Goal: Information Seeking & Learning: Learn about a topic

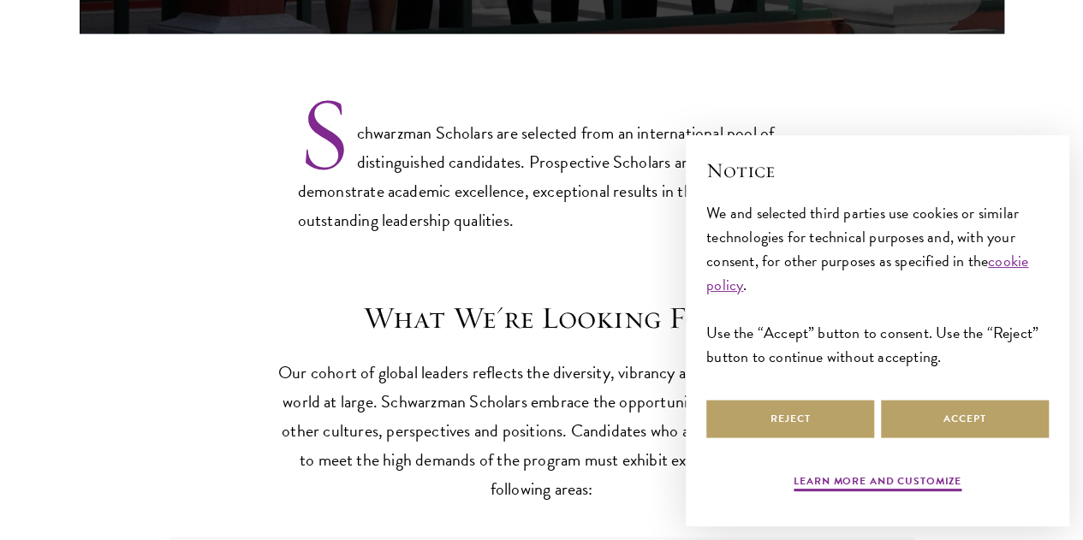
scroll to position [1362, 0]
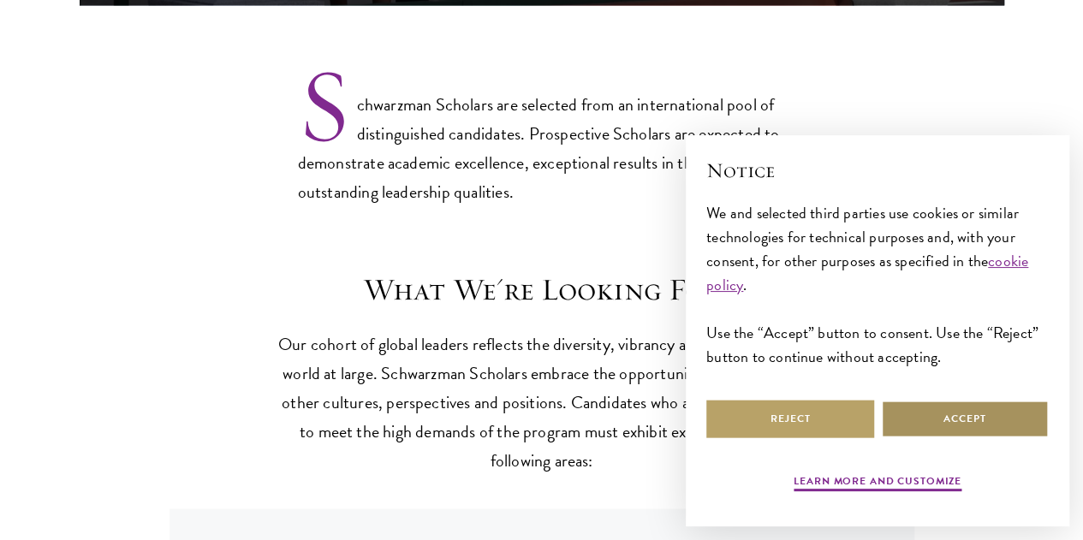
click at [905, 412] on button "Accept" at bounding box center [965, 419] width 168 height 39
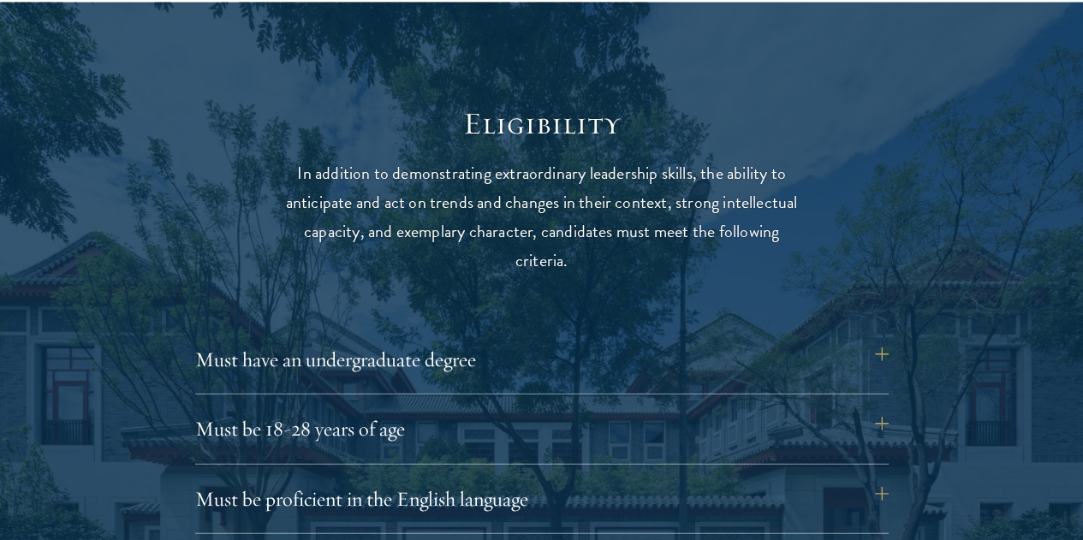
scroll to position [2146, 0]
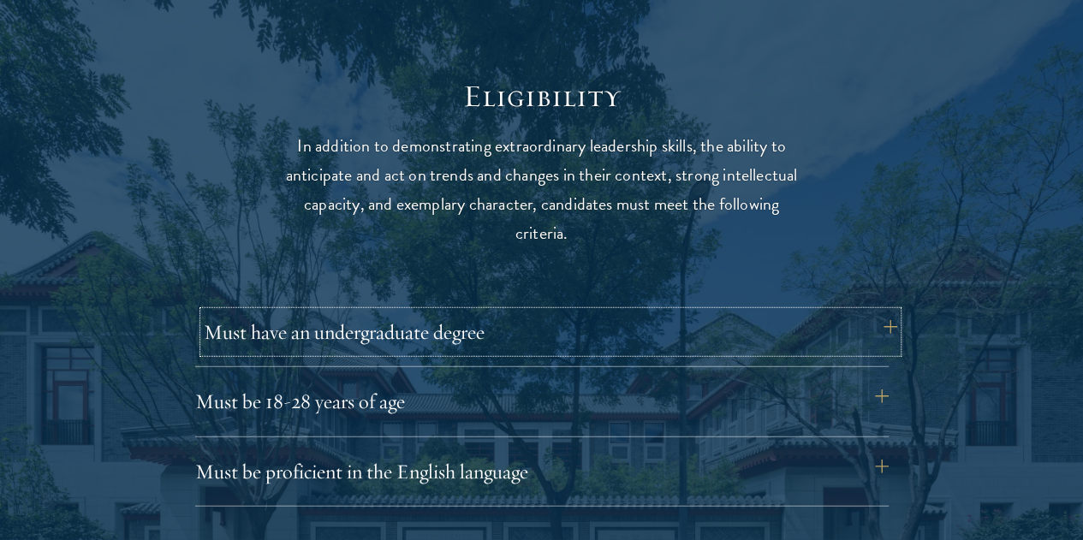
click at [562, 321] on button "Must have an undergraduate degree" at bounding box center [551, 332] width 694 height 41
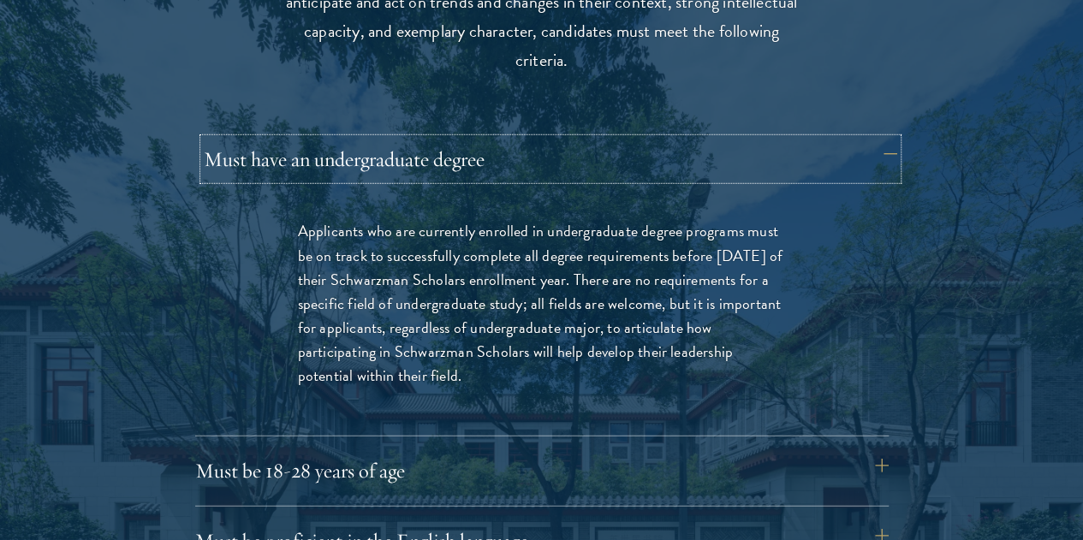
scroll to position [2367, 0]
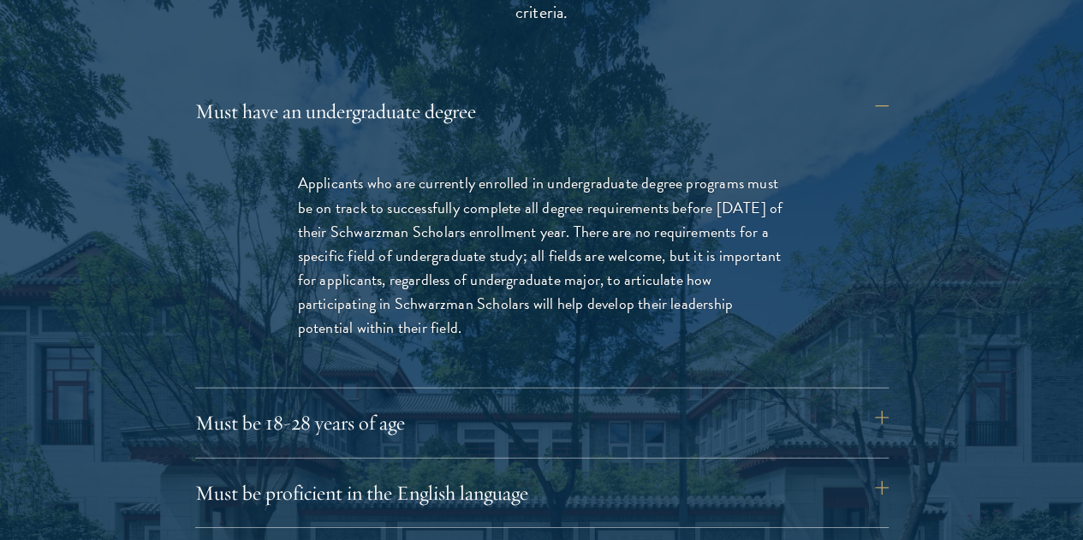
click at [586, 207] on p "Applicants who are currently enrolled in undergraduate degree programs must be …" at bounding box center [542, 255] width 488 height 169
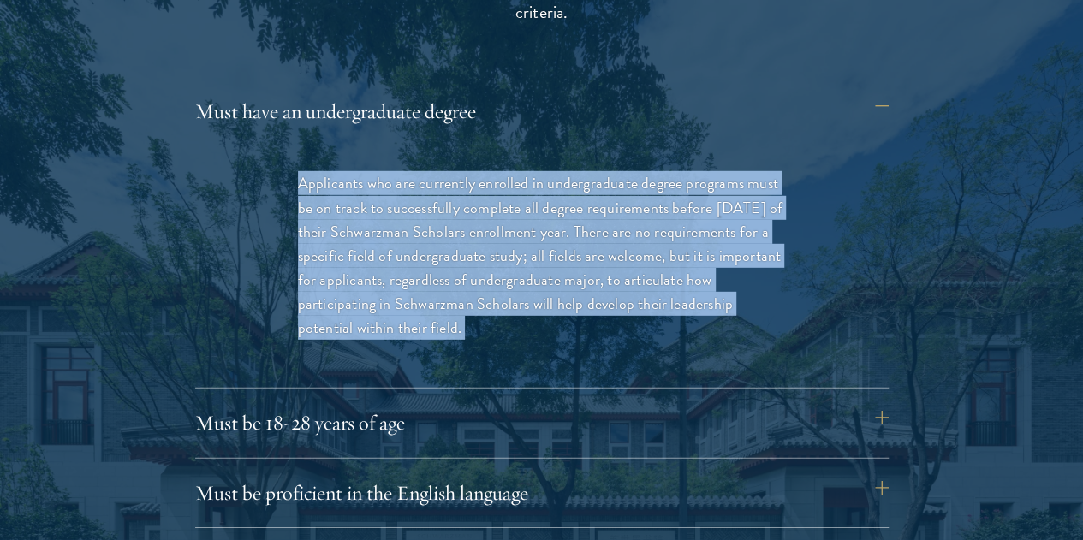
click at [586, 207] on p "Applicants who are currently enrolled in undergraduate degree programs must be …" at bounding box center [542, 255] width 488 height 169
click at [626, 188] on p "Applicants who are currently enrolled in undergraduate degree programs must be …" at bounding box center [542, 255] width 488 height 169
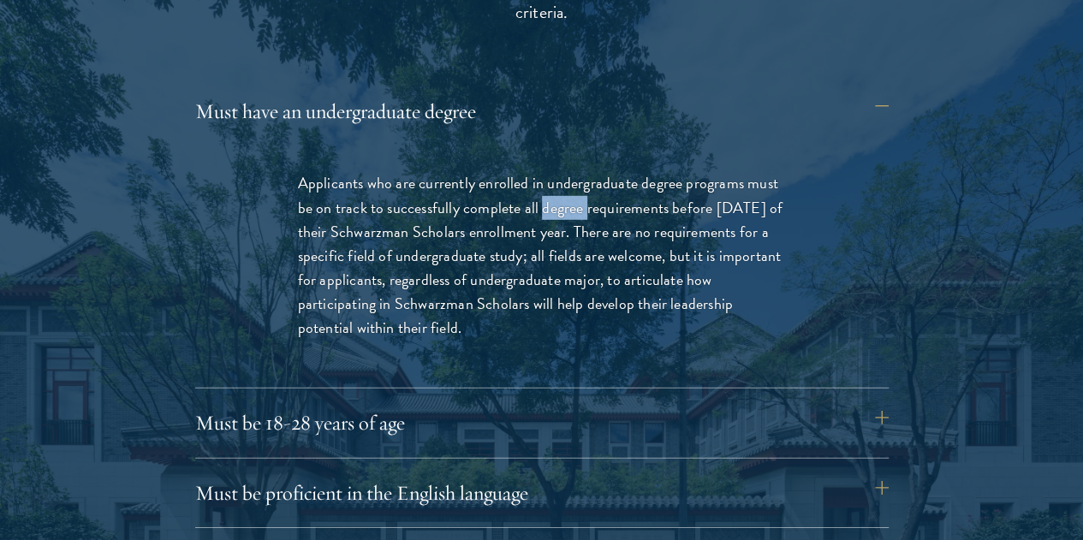
click at [626, 188] on p "Applicants who are currently enrolled in undergraduate degree programs must be …" at bounding box center [542, 255] width 488 height 169
click at [718, 171] on p "Applicants who are currently enrolled in undergraduate degree programs must be …" at bounding box center [542, 255] width 488 height 169
click at [708, 174] on p "Applicants who are currently enrolled in undergraduate degree programs must be …" at bounding box center [542, 255] width 488 height 169
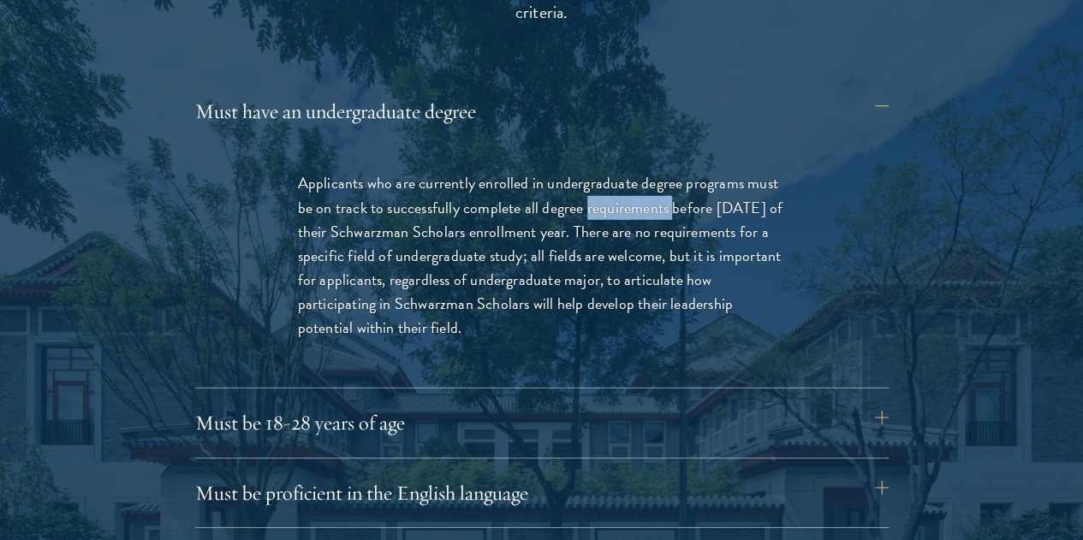
click at [670, 191] on p "Applicants who are currently enrolled in undergraduate degree programs must be …" at bounding box center [542, 255] width 488 height 169
click at [654, 405] on button "Must be 18-28 years of age" at bounding box center [551, 422] width 694 height 41
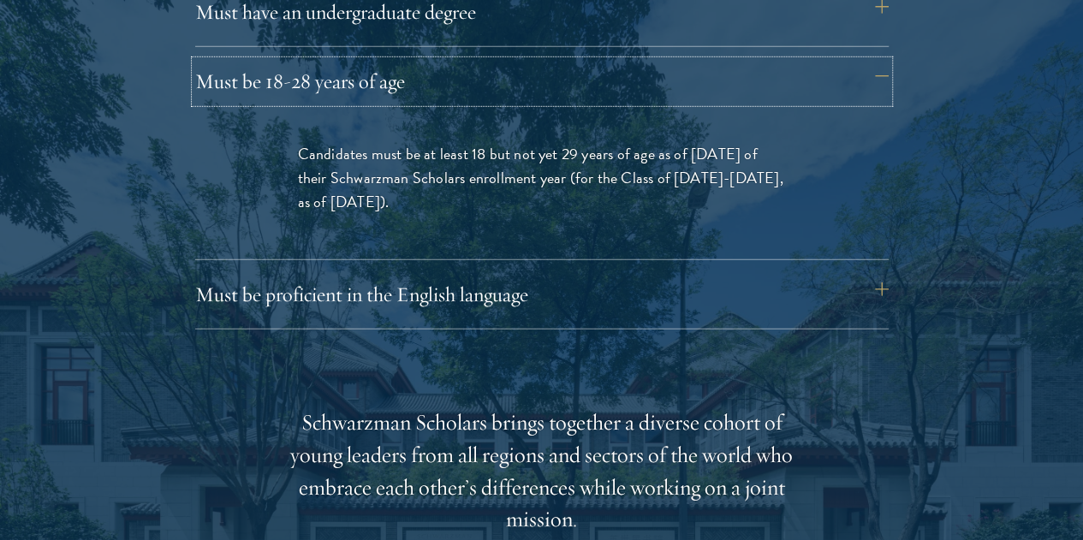
scroll to position [2468, 0]
click at [740, 272] on button "Must be proficient in the English language" at bounding box center [551, 292] width 694 height 41
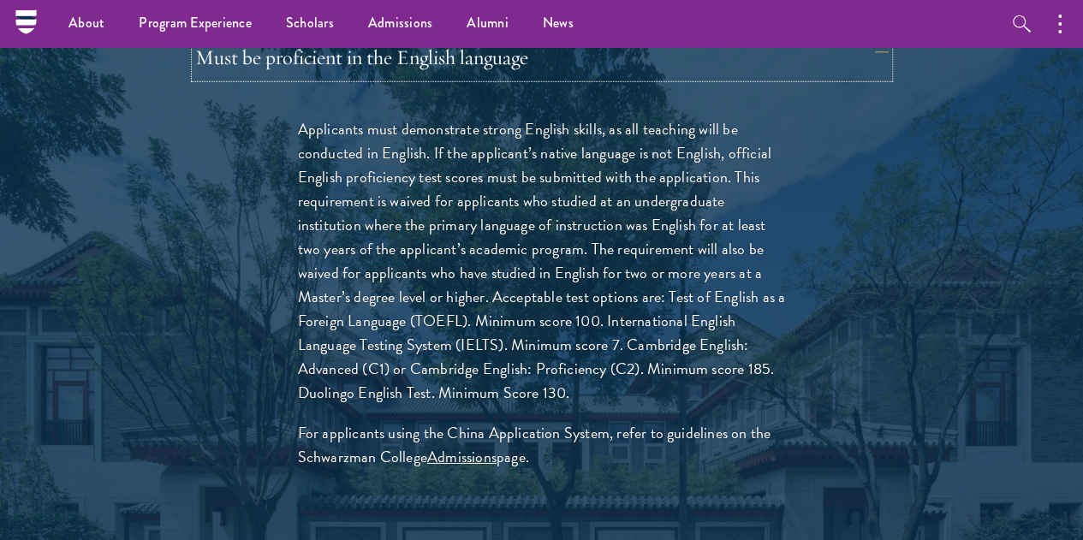
scroll to position [2463, 0]
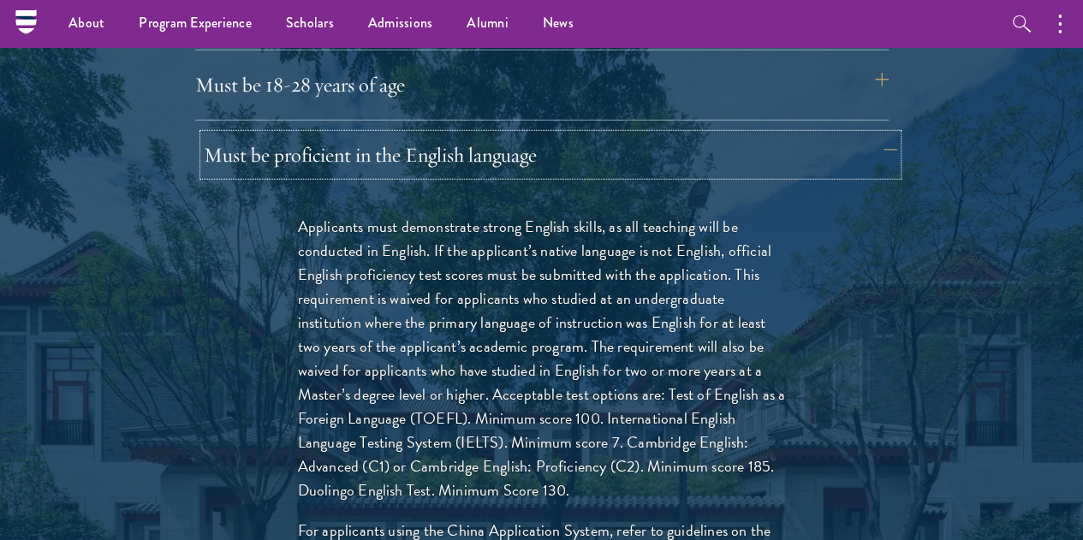
click at [733, 134] on button "Must be proficient in the English language" at bounding box center [551, 154] width 694 height 41
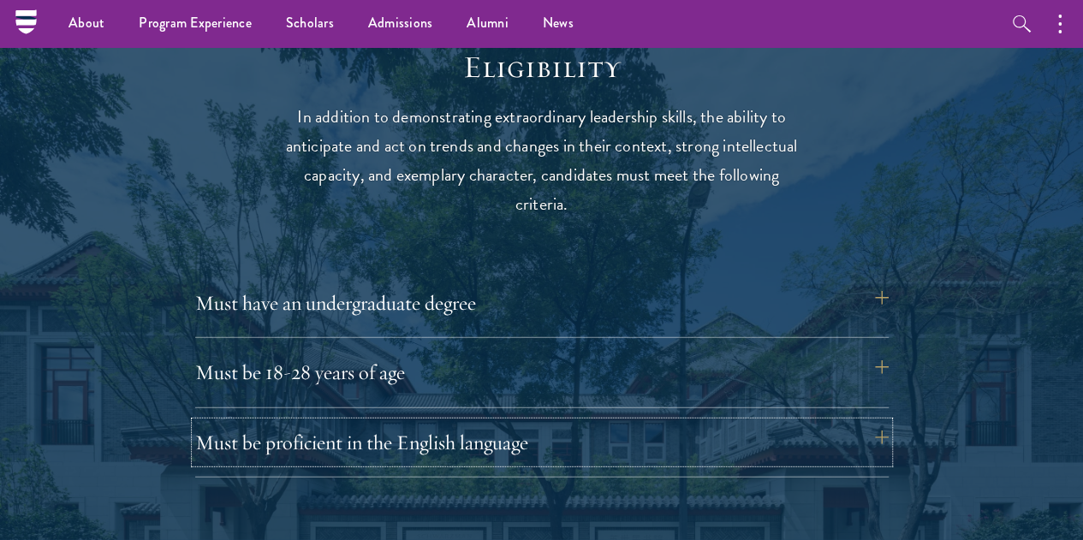
scroll to position [2127, 0]
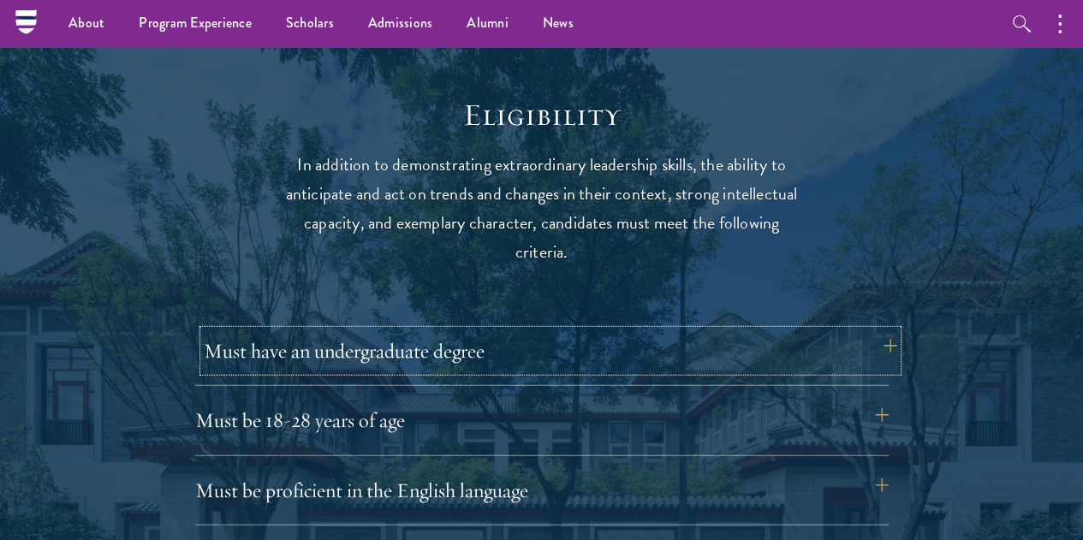
click at [605, 339] on button "Must have an undergraduate degree" at bounding box center [551, 351] width 694 height 41
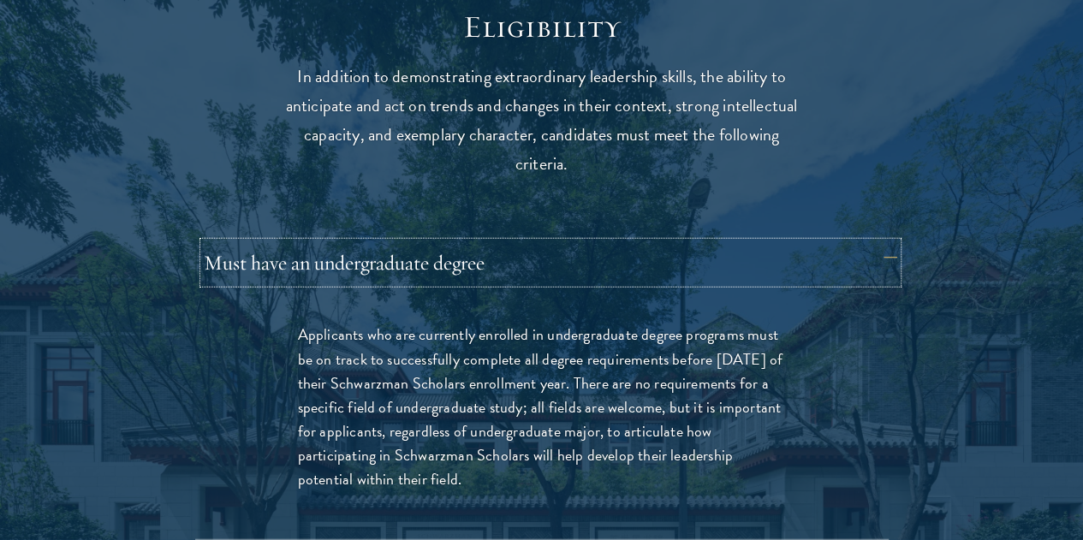
scroll to position [2216, 0]
click at [681, 325] on p "Applicants who are currently enrolled in undergraduate degree programs must be …" at bounding box center [542, 406] width 488 height 169
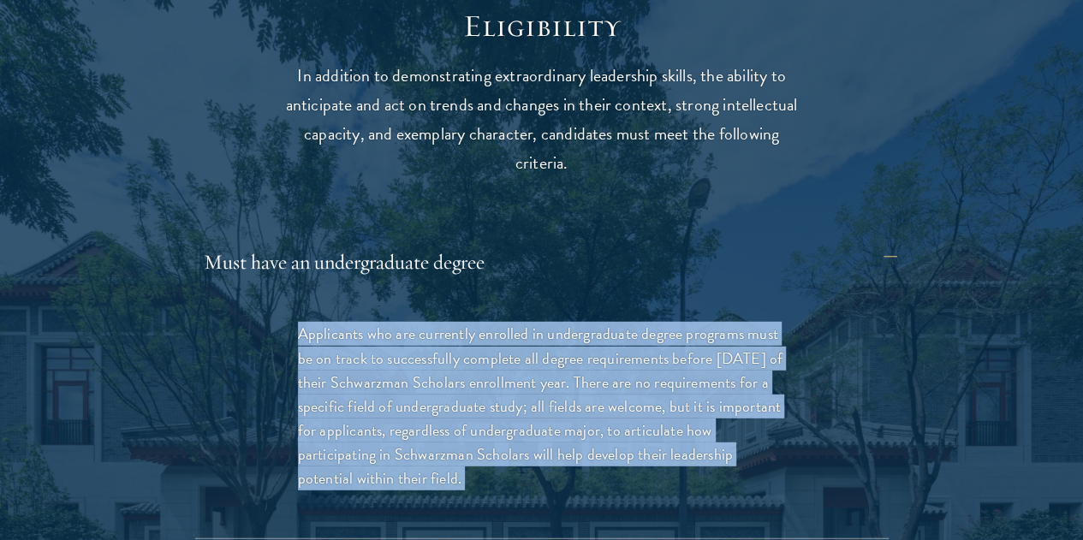
click at [681, 325] on p "Applicants who are currently enrolled in undergraduate degree programs must be …" at bounding box center [542, 406] width 488 height 169
click at [652, 362] on p "Applicants who are currently enrolled in undergraduate degree programs must be …" at bounding box center [542, 406] width 488 height 169
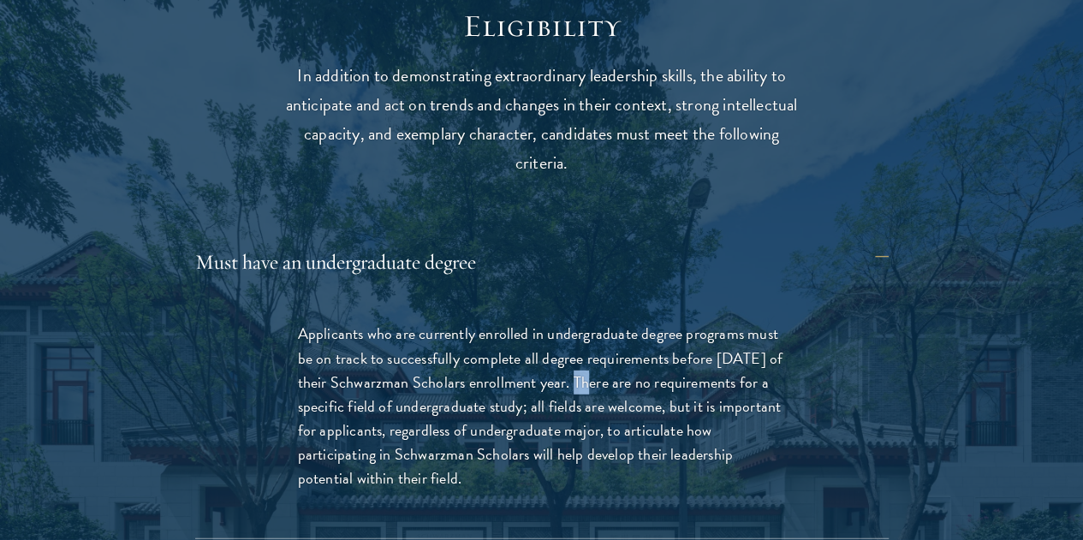
click at [652, 362] on p "Applicants who are currently enrolled in undergraduate degree programs must be …" at bounding box center [542, 406] width 488 height 169
click at [736, 349] on p "Applicants who are currently enrolled in undergraduate degree programs must be …" at bounding box center [542, 406] width 488 height 169
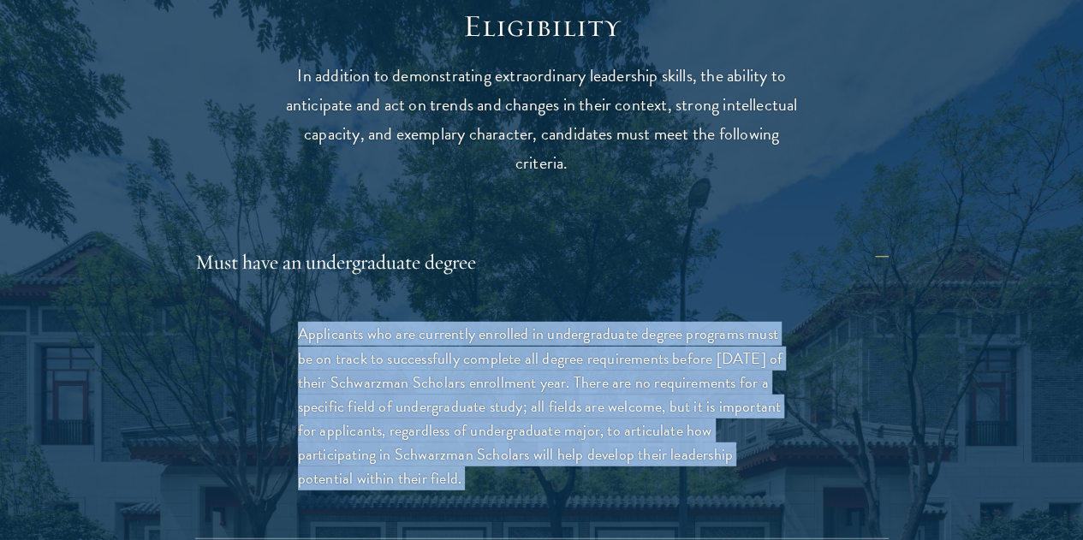
click at [736, 349] on p "Applicants who are currently enrolled in undergraduate degree programs must be …" at bounding box center [542, 406] width 488 height 169
click at [706, 381] on p "Applicants who are currently enrolled in undergraduate degree programs must be …" at bounding box center [542, 406] width 488 height 169
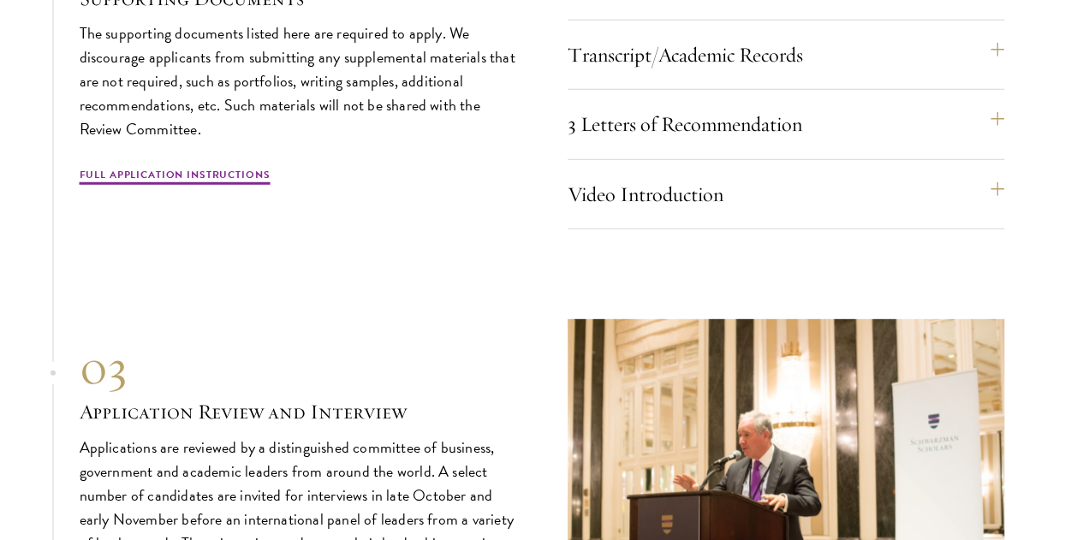
scroll to position [5595, 0]
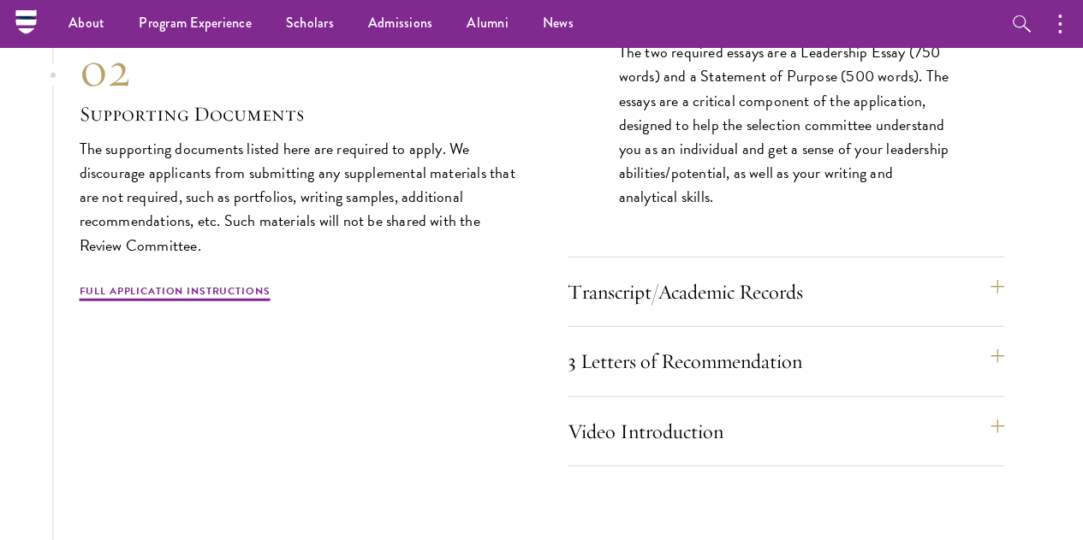
scroll to position [5353, 0]
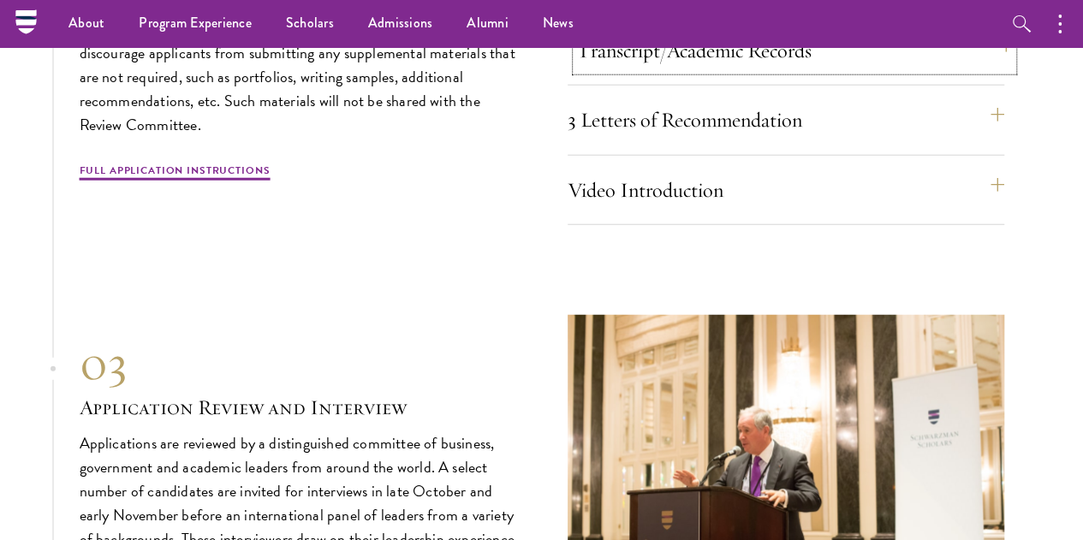
click at [733, 71] on button "Transcript/Academic Records" at bounding box center [794, 50] width 437 height 41
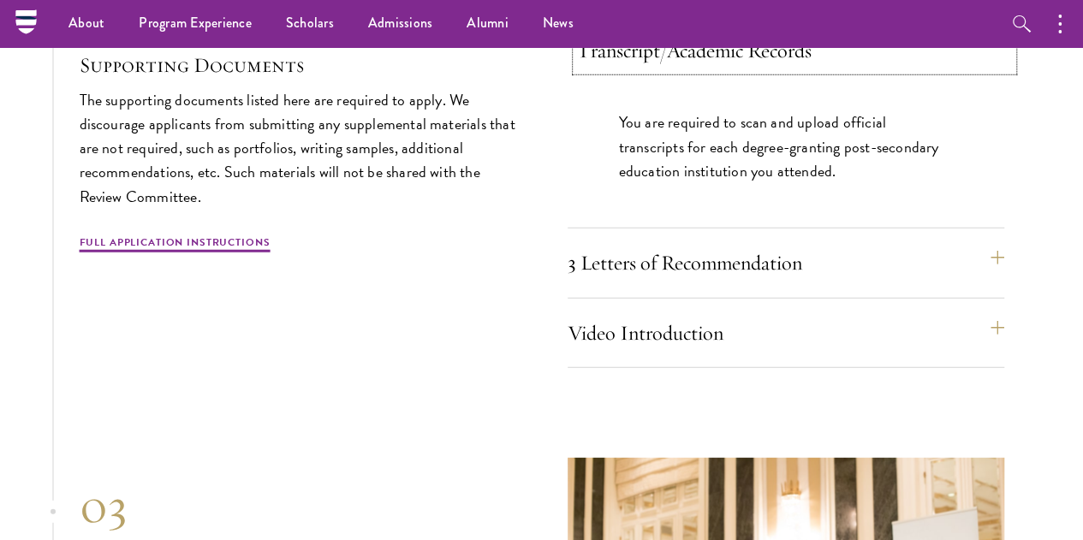
click at [733, 71] on button "Transcript/Academic Records" at bounding box center [794, 50] width 437 height 41
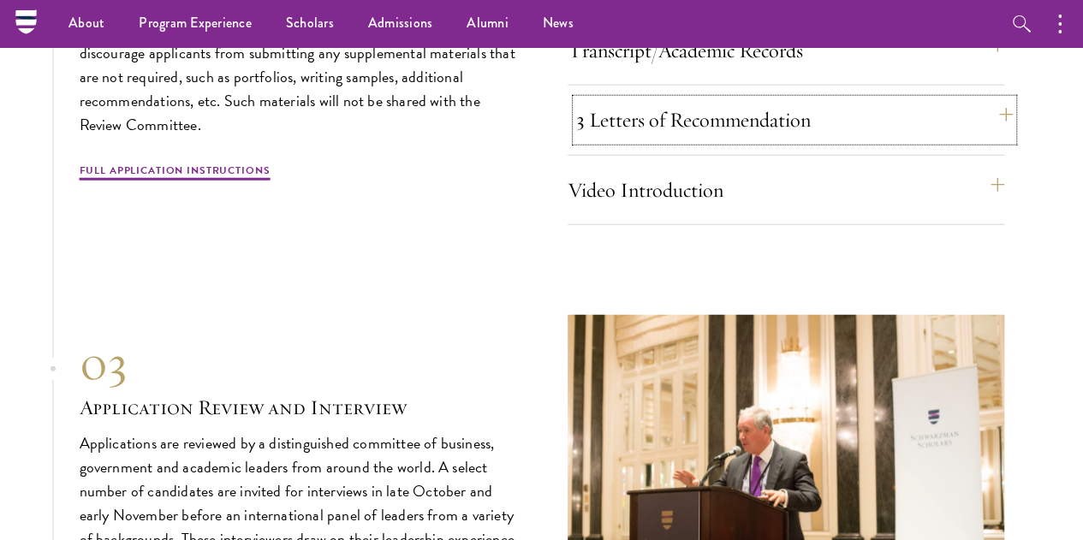
click at [730, 140] on button "3 Letters of Recommendation" at bounding box center [794, 119] width 437 height 41
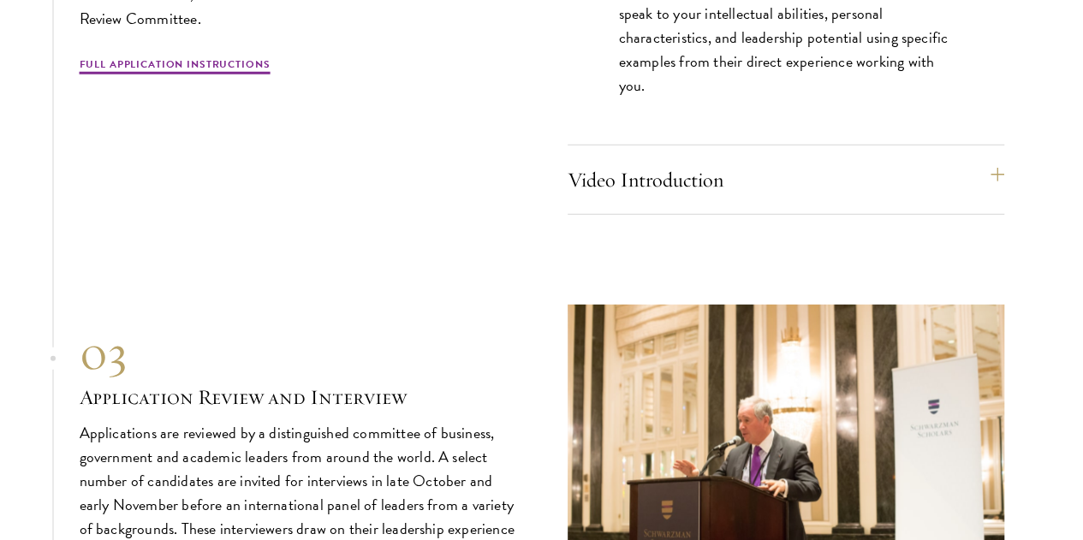
scroll to position [5557, 0]
click at [861, 97] on p "Recommenders should know you well and be able to speak to your intellectual abi…" at bounding box center [786, 37] width 334 height 120
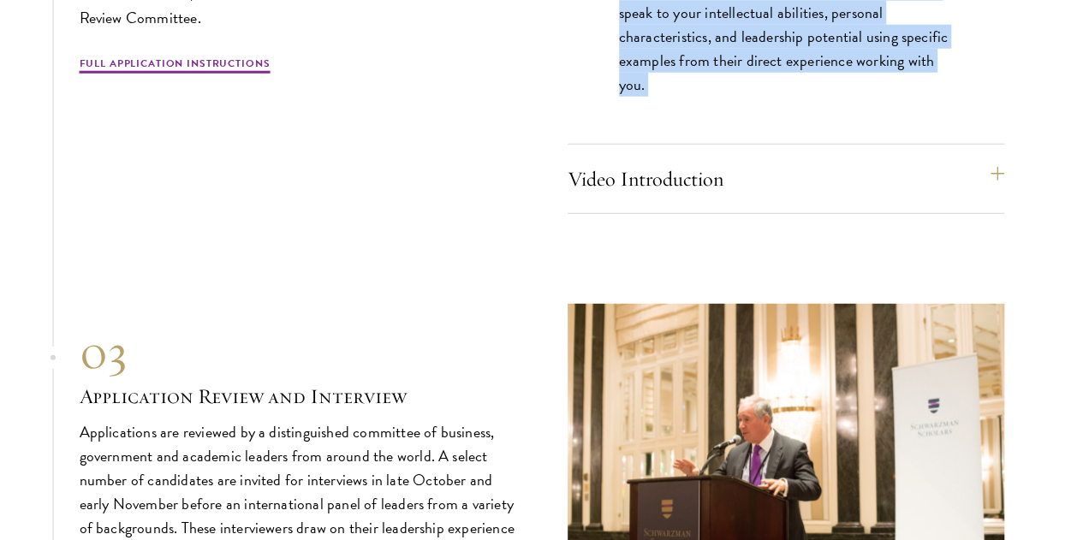
click at [861, 97] on p "Recommenders should know you well and be able to speak to your intellectual abi…" at bounding box center [786, 37] width 334 height 120
click at [838, 97] on p "Recommenders should know you well and be able to speak to your intellectual abi…" at bounding box center [786, 37] width 334 height 120
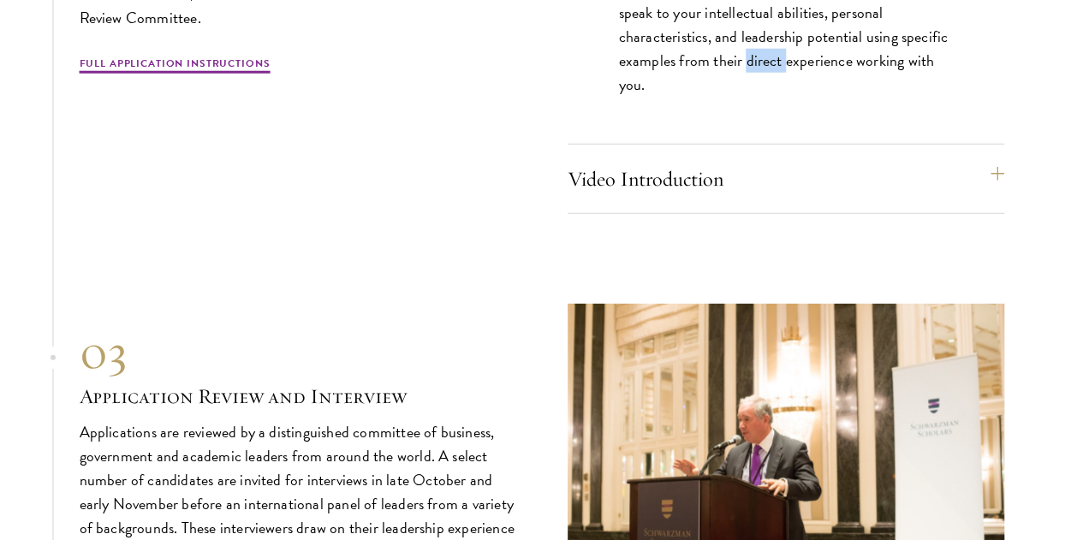
click at [838, 97] on p "Recommenders should know you well and be able to speak to your intellectual abi…" at bounding box center [786, 37] width 334 height 120
click at [921, 97] on p "Recommenders should know you well and be able to speak to your intellectual abi…" at bounding box center [786, 37] width 334 height 120
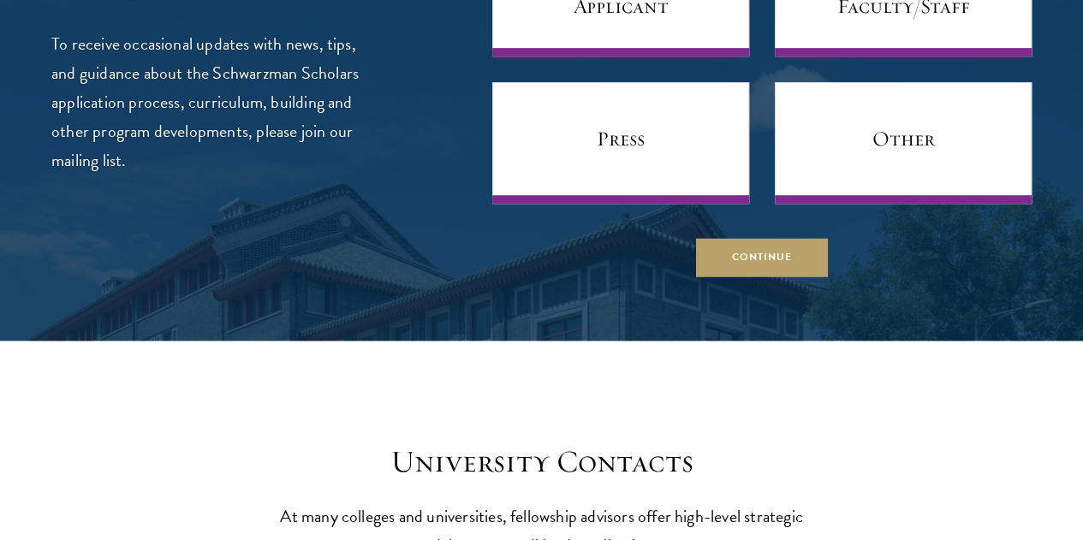
scroll to position [6900, 0]
